Goal: Information Seeking & Learning: Learn about a topic

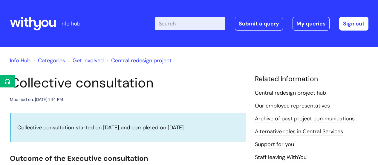
scroll to position [329, 0]
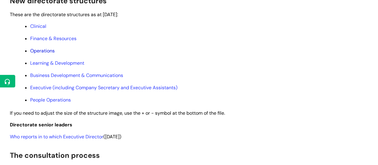
click at [50, 54] on link "Operations" at bounding box center [42, 50] width 24 height 6
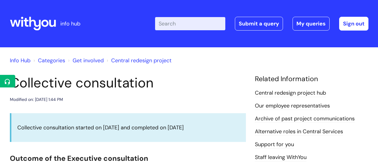
scroll to position [329, 0]
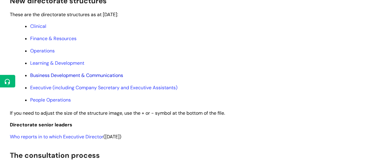
click at [74, 78] on link "Business Development & Communications" at bounding box center [76, 75] width 93 height 6
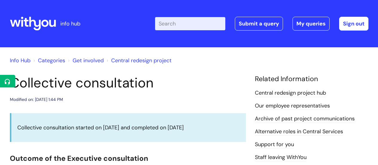
scroll to position [329, 0]
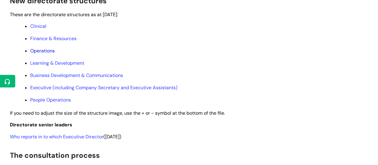
click at [45, 54] on link "Operations" at bounding box center [42, 50] width 24 height 6
